Goal: Register for event/course

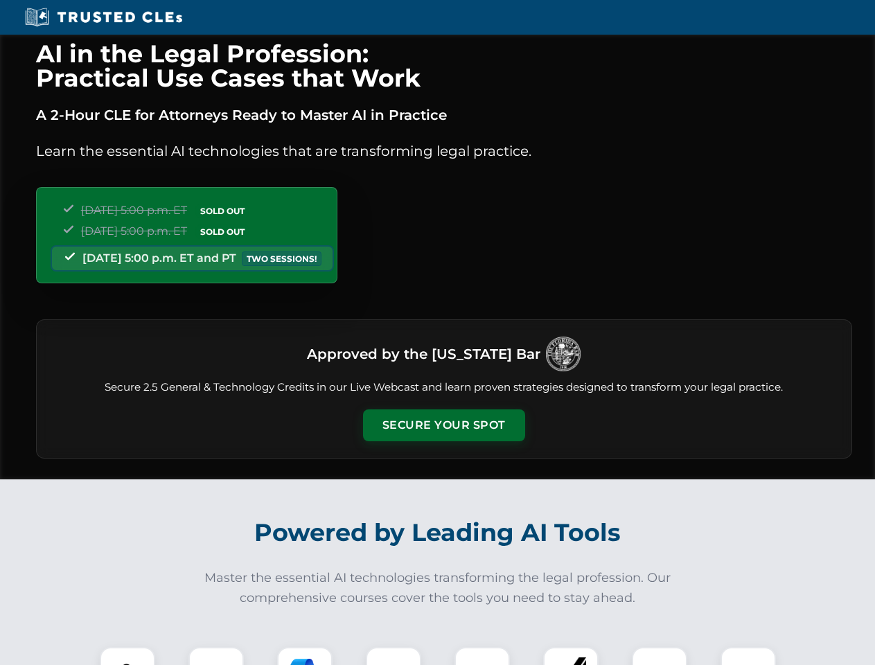
click at [444, 426] on button "Secure Your Spot" at bounding box center [444, 426] width 162 height 32
click at [128, 656] on img at bounding box center [127, 675] width 40 height 40
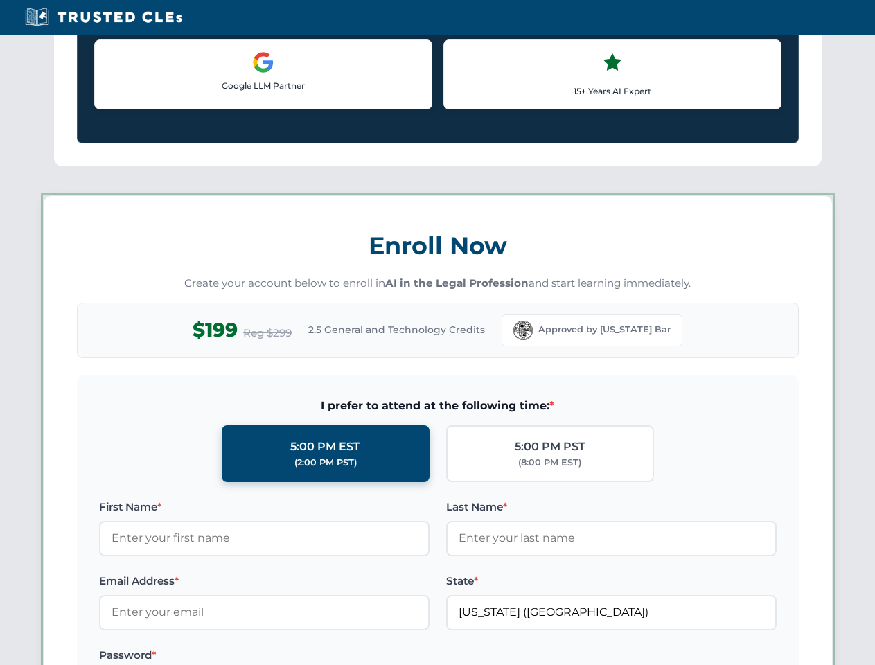
click at [394, 656] on label "Password *" at bounding box center [264, 655] width 331 height 17
